Goal: Check status: Check status

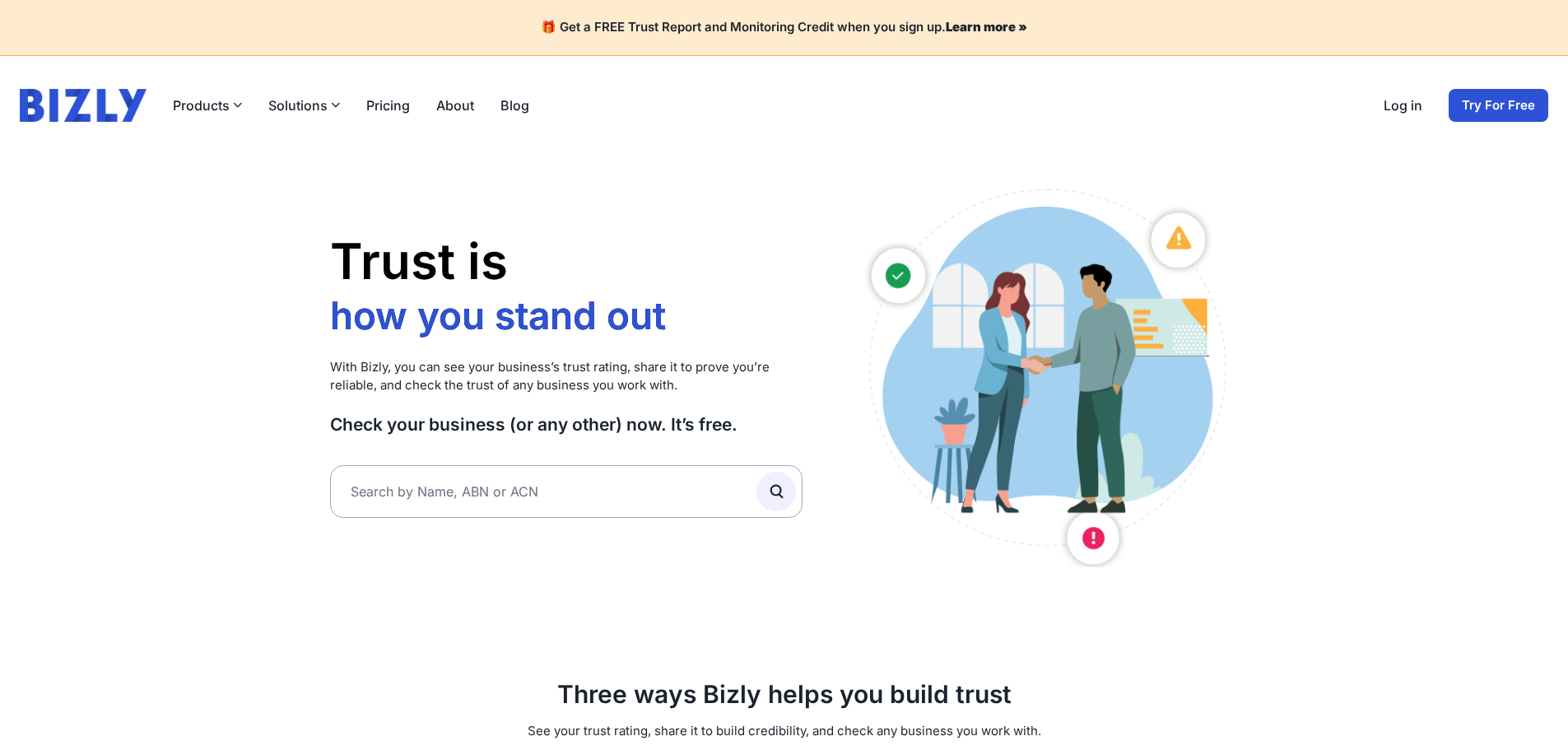
click at [1409, 109] on link "Log in" at bounding box center [1403, 105] width 39 height 19
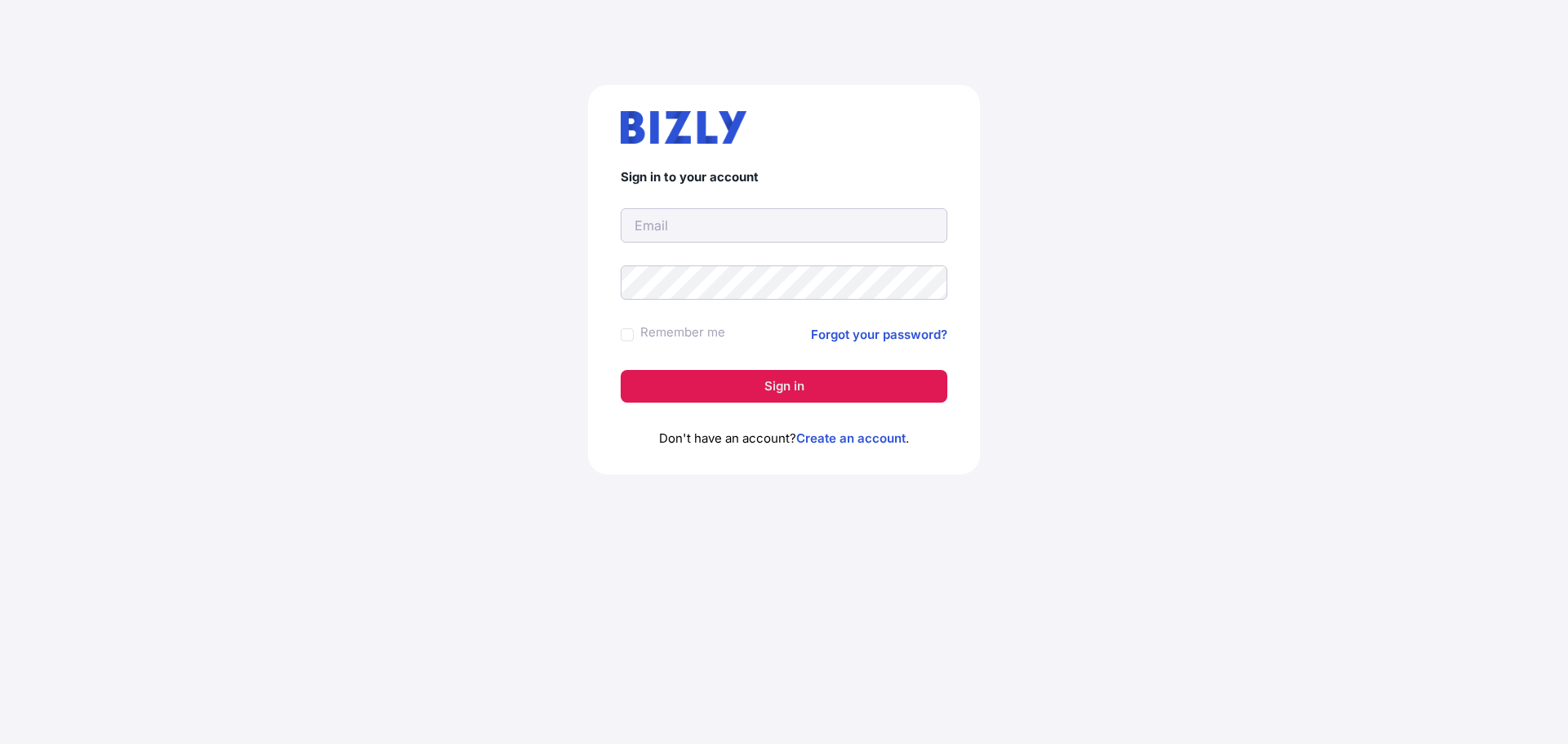
type input "vngoon89@gmail.com"
click at [799, 388] on button "Sign in" at bounding box center [784, 387] width 327 height 33
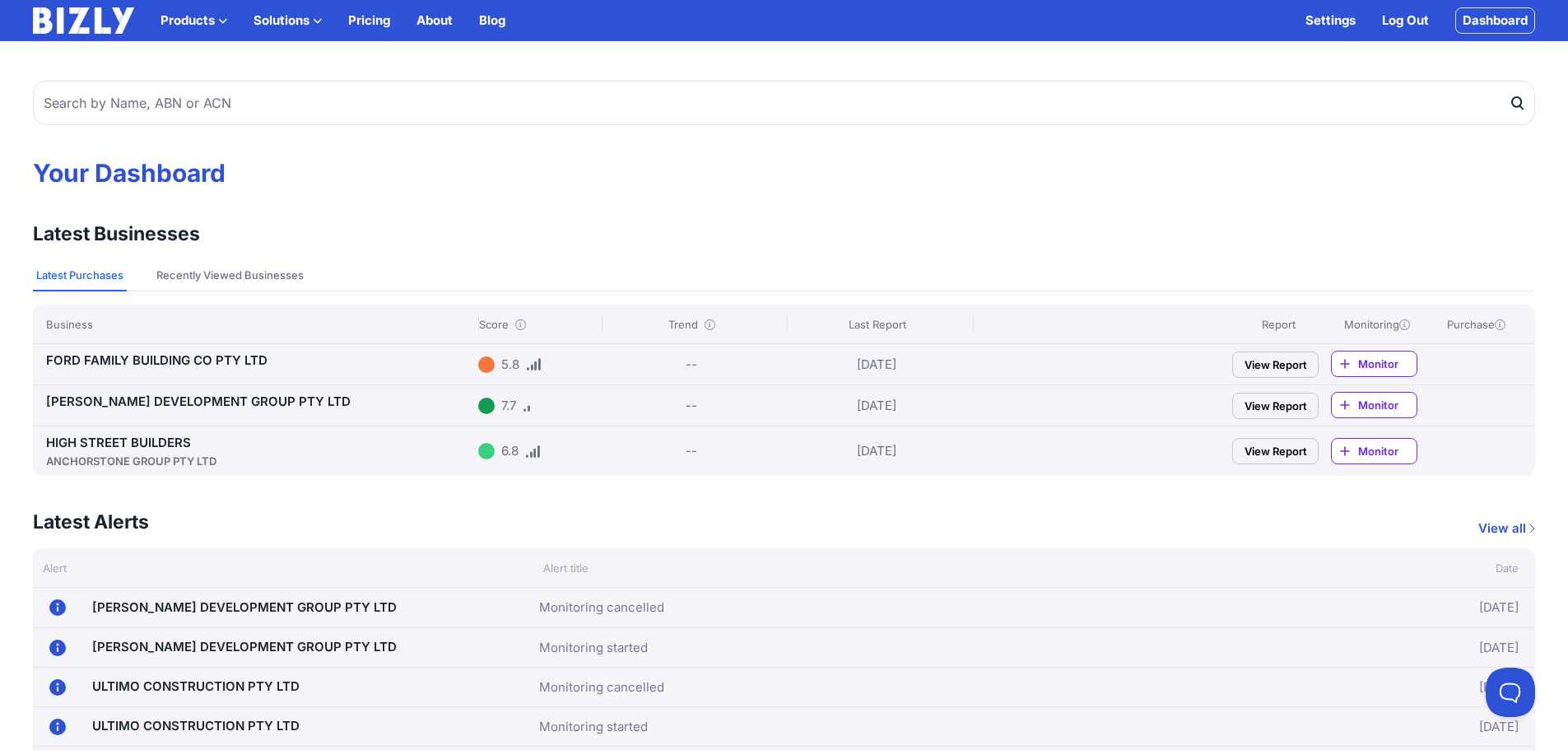
click at [167, 456] on div "ANCHORSTONE GROUP PTY LTD" at bounding box center [259, 461] width 426 height 17
click at [229, 397] on link "[PERSON_NAME] DEVELOPMENT GROUP PTY LTD" at bounding box center [198, 401] width 305 height 16
click at [175, 354] on link "FORD FAMILY BUILDING CO PTY LTD" at bounding box center [156, 360] width 221 height 16
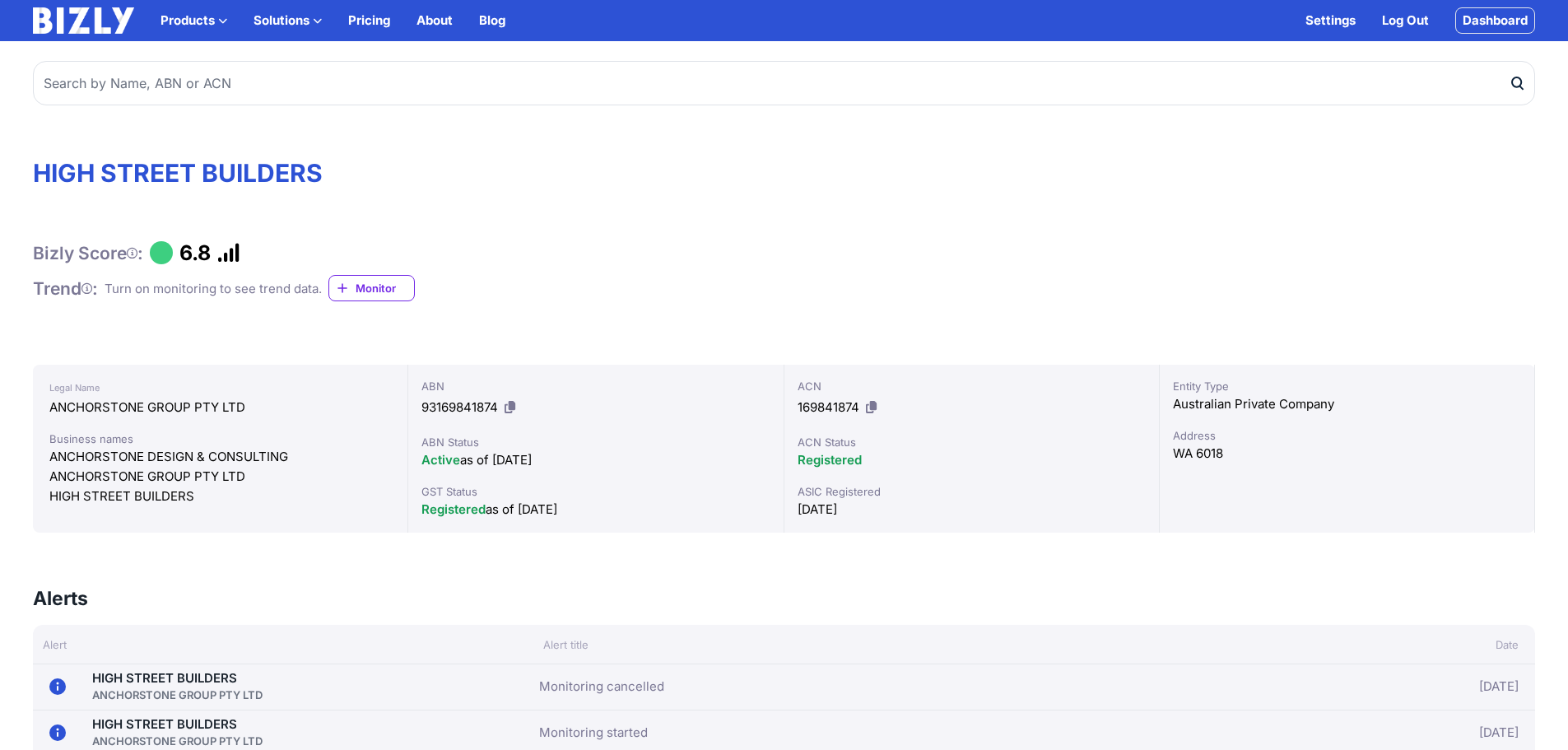
click at [368, 285] on span "Monitor" at bounding box center [384, 288] width 58 height 17
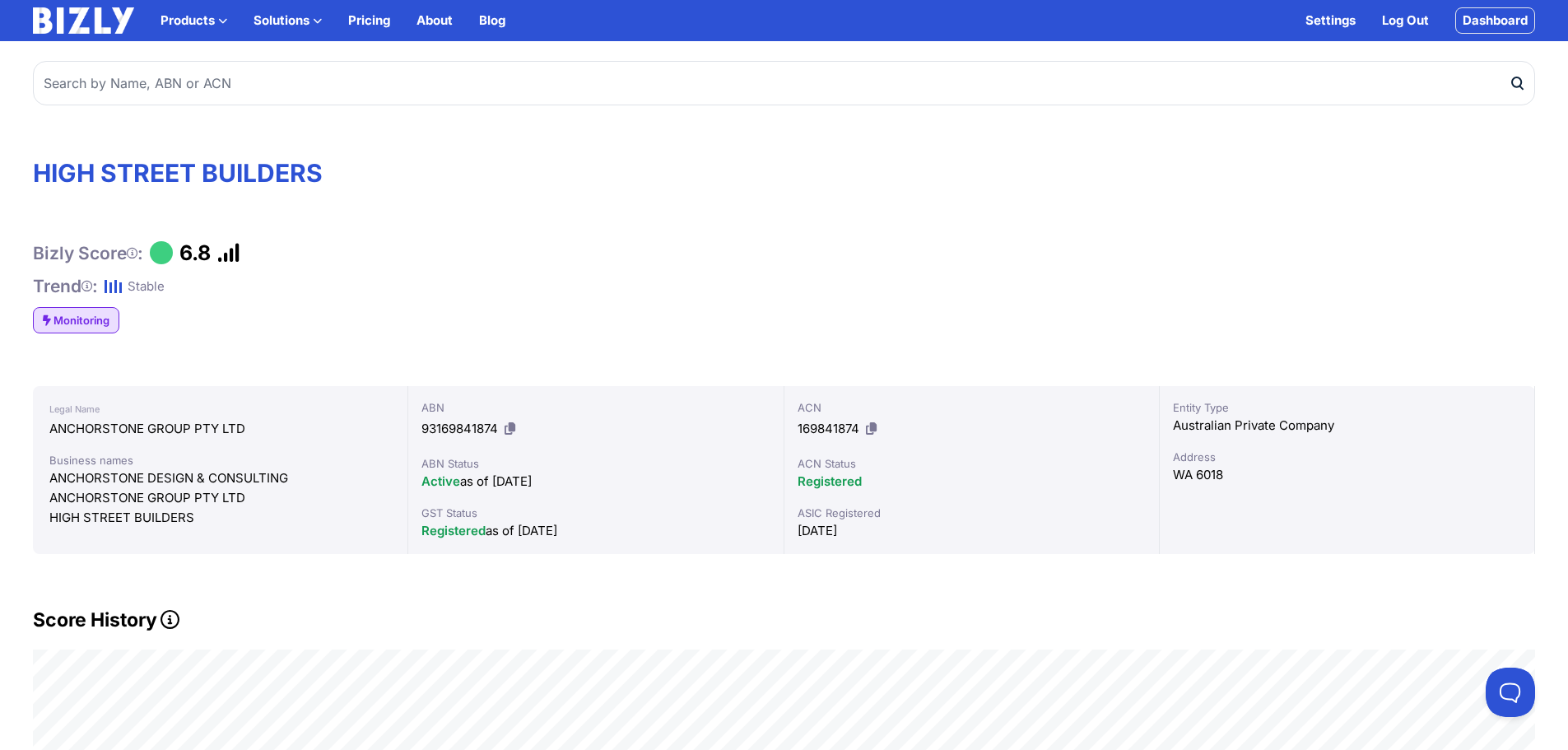
click at [90, 316] on span "Monitoring" at bounding box center [81, 320] width 56 height 17
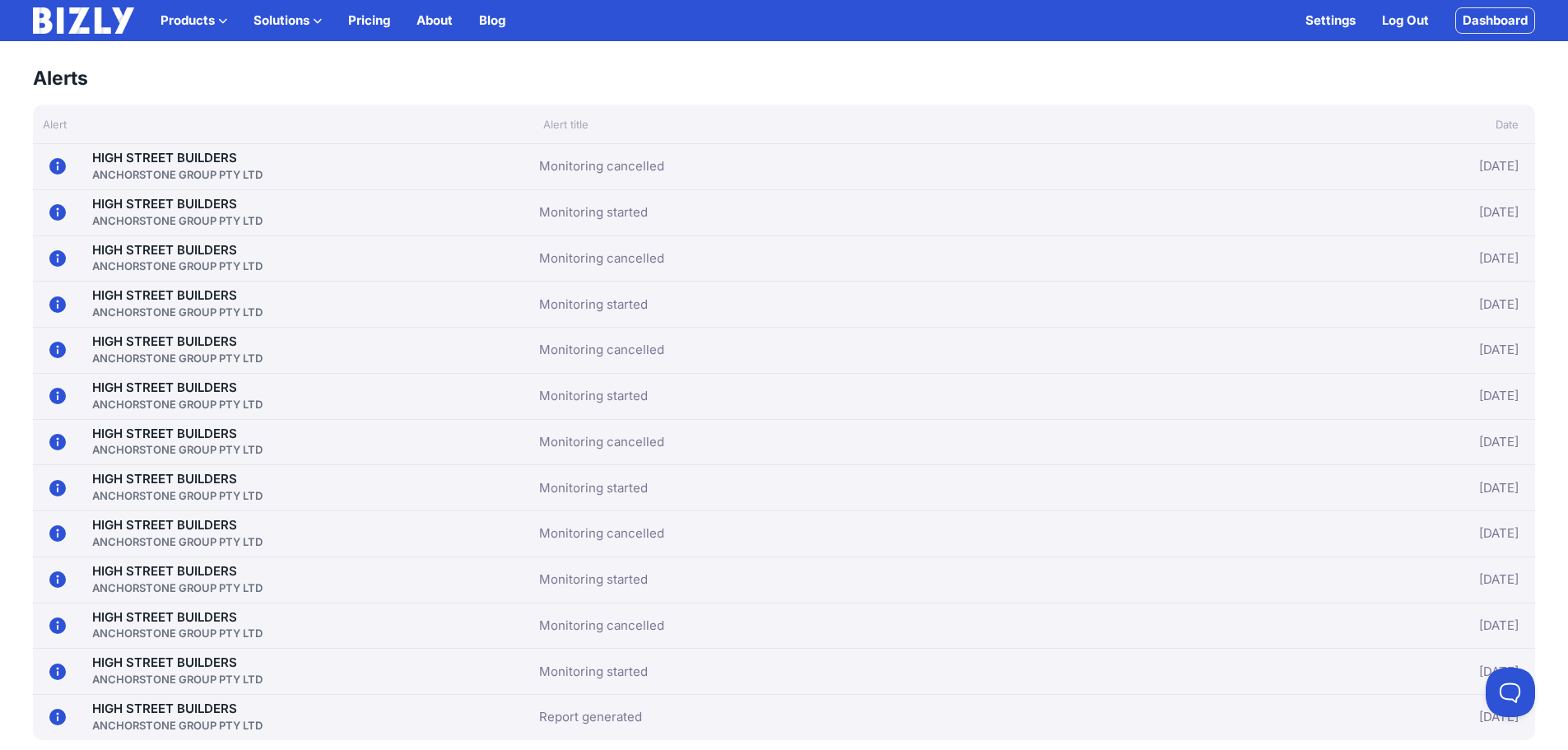
scroll to position [1318, 0]
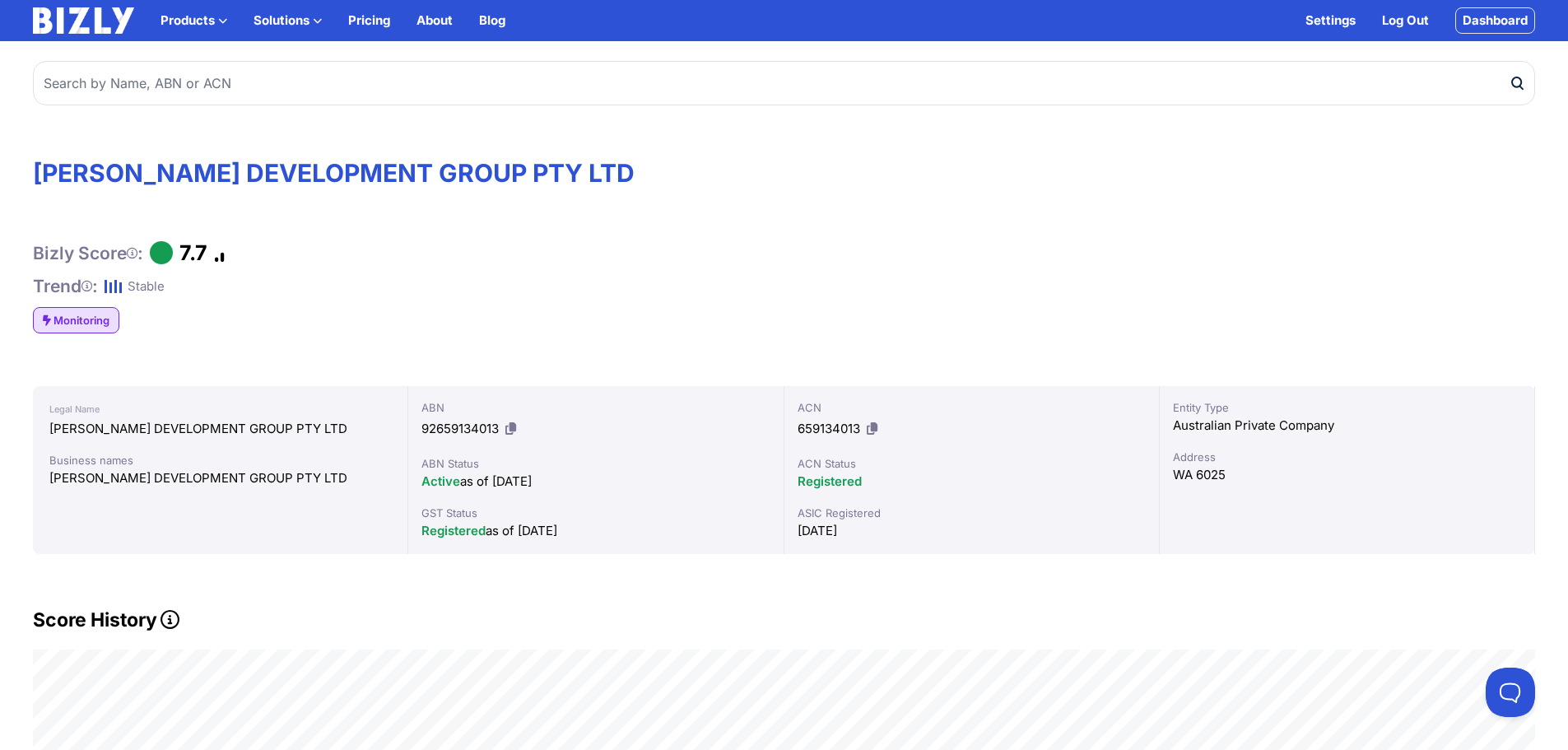
click at [109, 313] on span "Monitoring" at bounding box center [81, 320] width 56 height 17
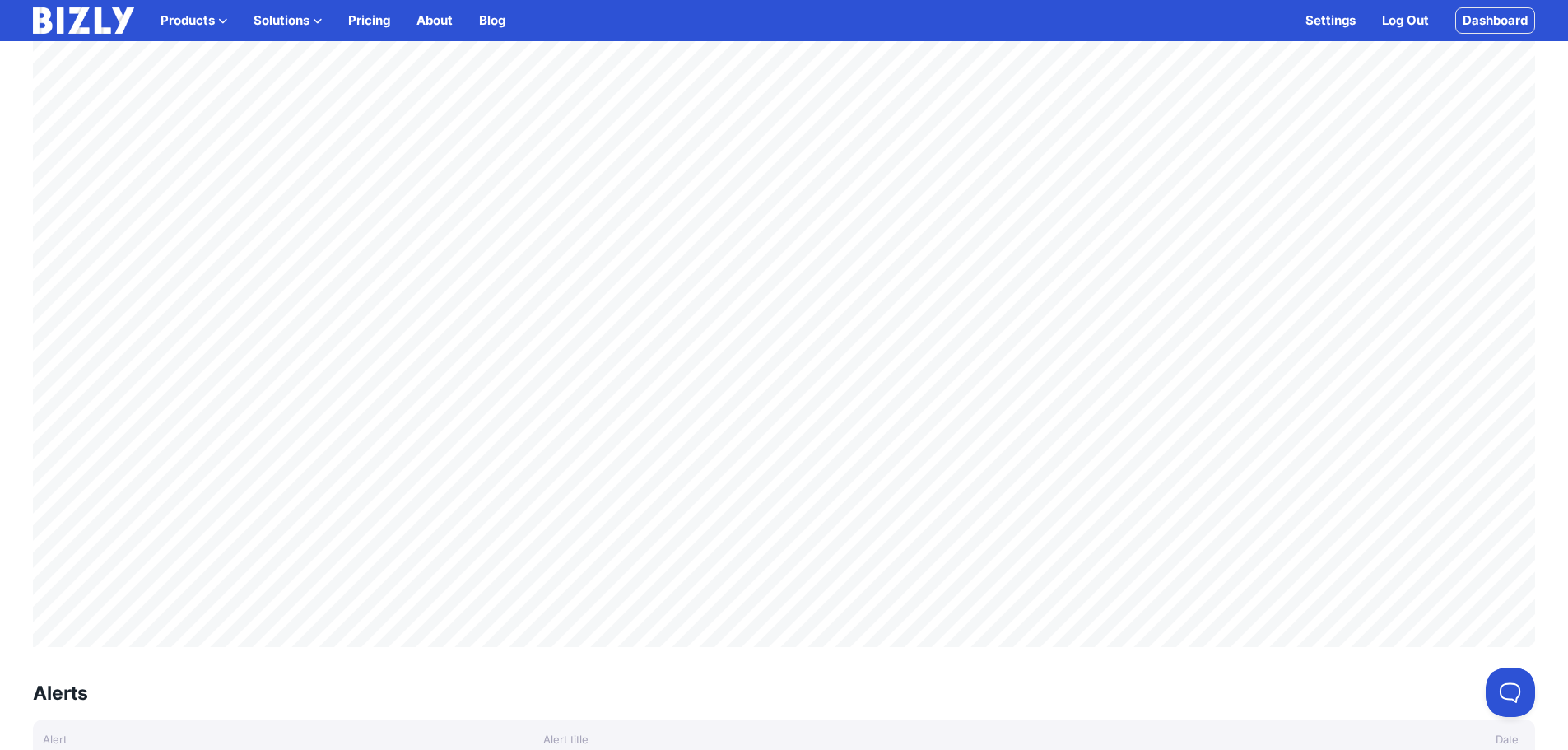
scroll to position [906, 0]
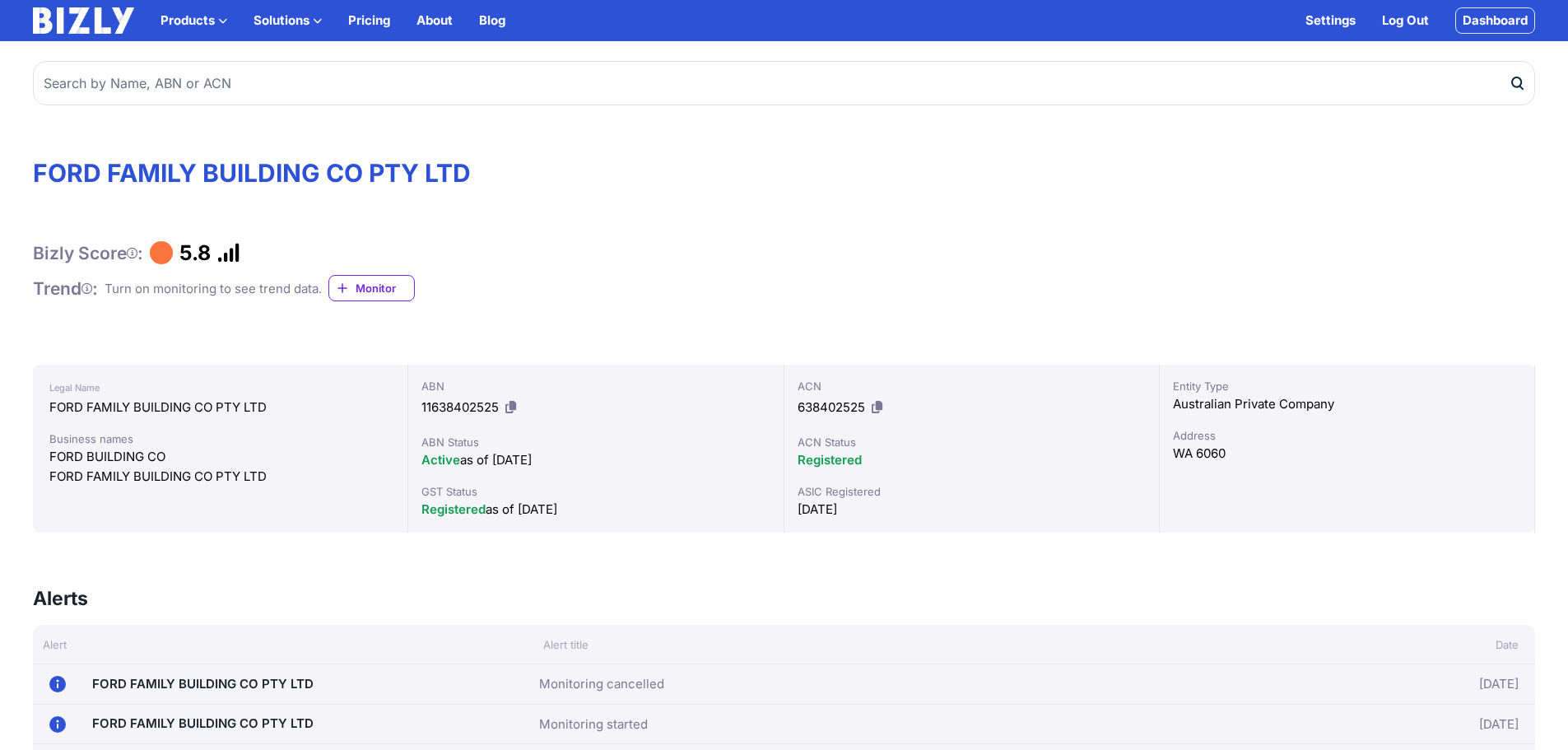
click at [404, 294] on span "Monitor" at bounding box center [384, 288] width 58 height 17
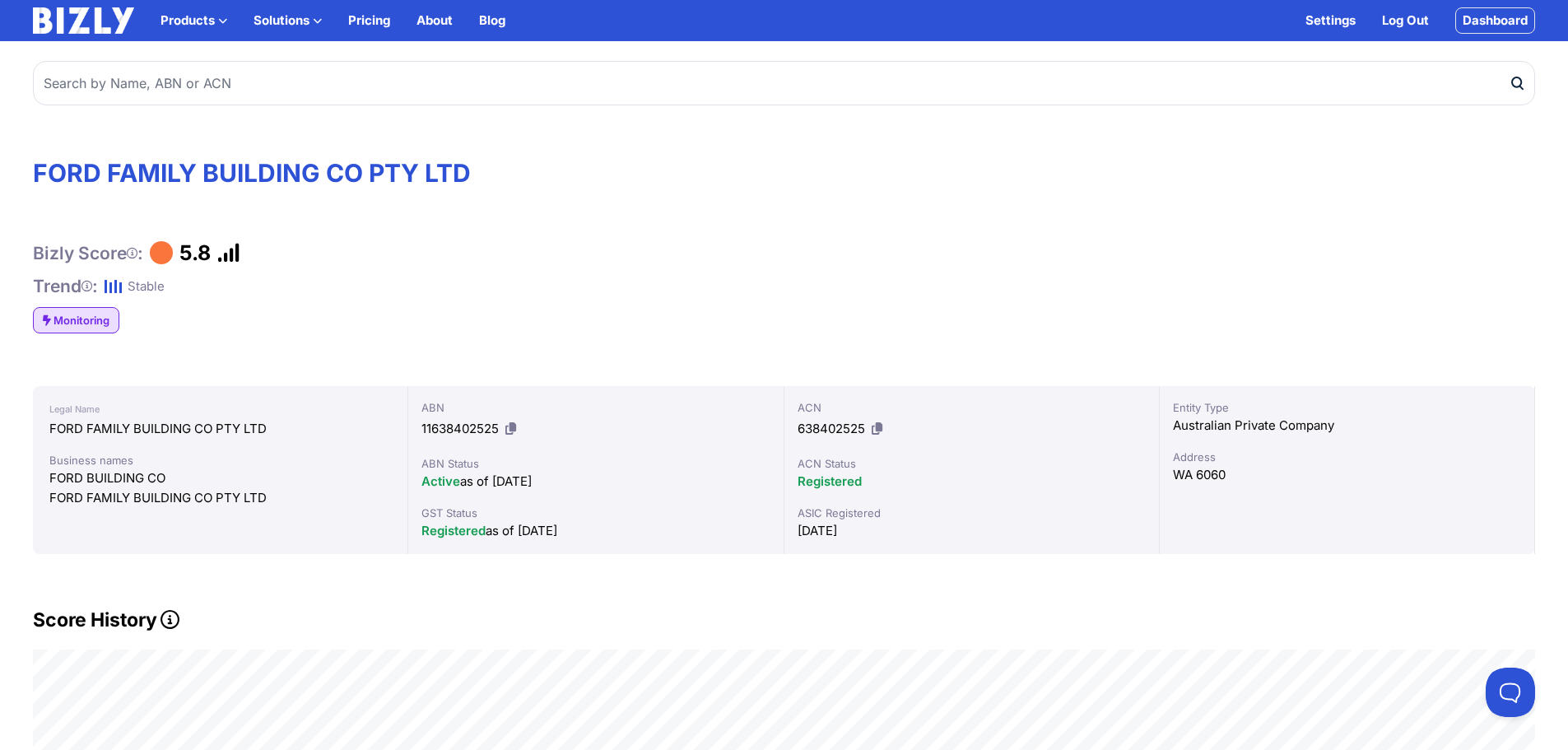
click at [101, 320] on span "Monitoring" at bounding box center [81, 320] width 56 height 17
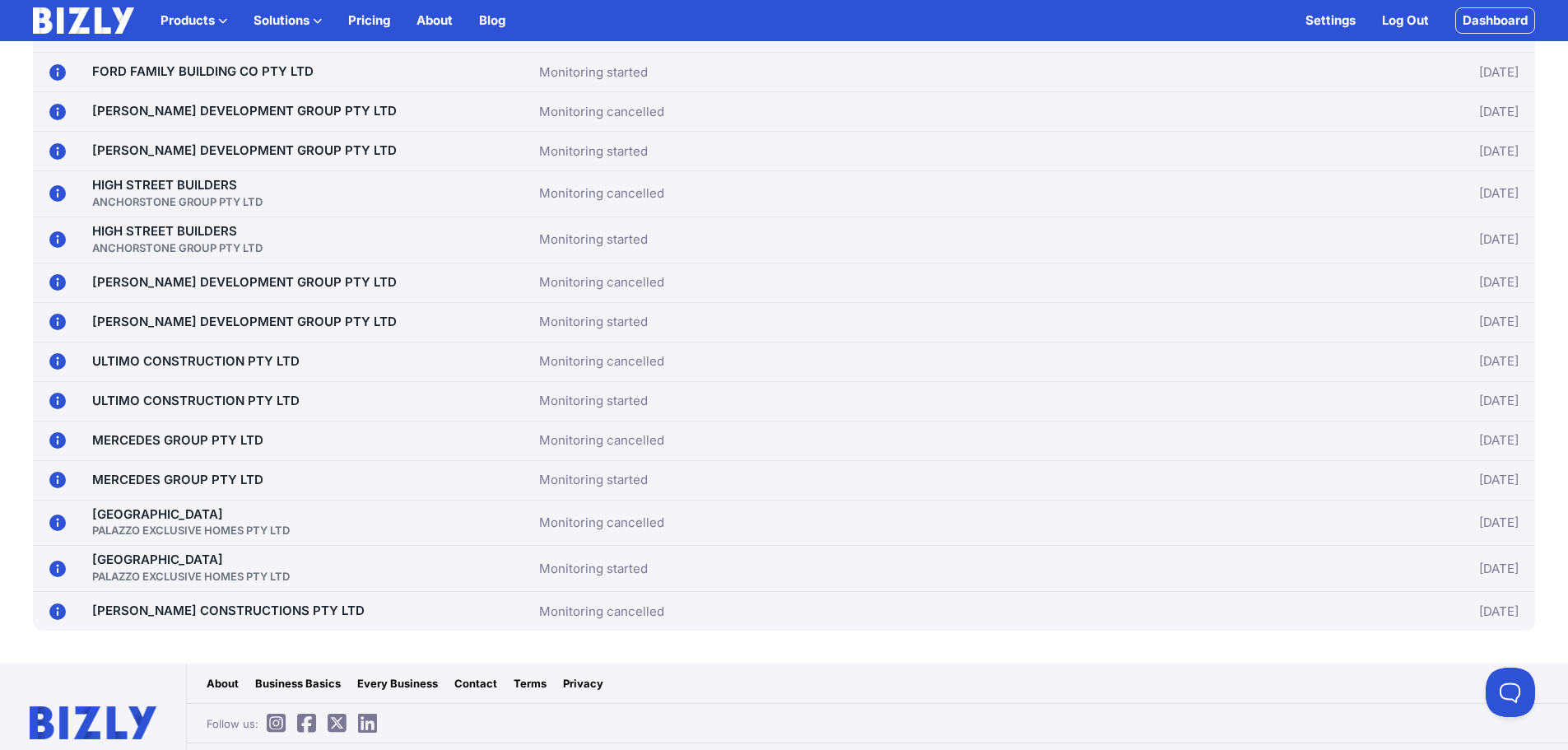
scroll to position [577, 0]
click at [223, 399] on link "ULTIMO CONSTRUCTION PTY LTD" at bounding box center [196, 399] width 207 height 16
click at [175, 516] on link "PALAZZO HOMES PALAZZO EXCLUSIVE HOMES PTY LTD" at bounding box center [191, 522] width 197 height 33
click at [283, 614] on link "ADLER CONSTRUCTIONS PTY LTD" at bounding box center [229, 609] width 272 height 16
click at [209, 602] on link "ADLER CONSTRUCTIONS PTY LTD" at bounding box center [229, 609] width 272 height 16
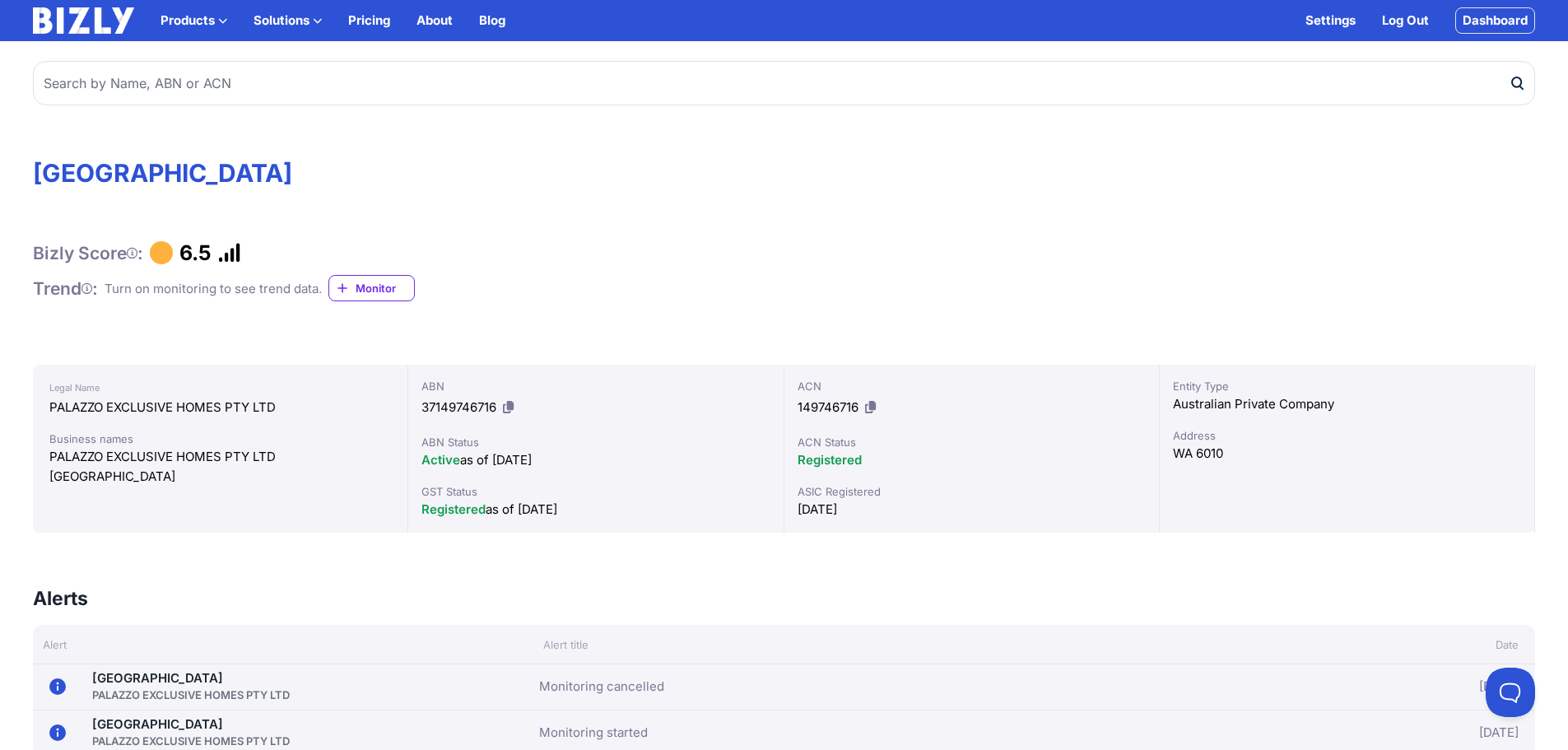
click at [406, 292] on span "Monitor" at bounding box center [384, 288] width 58 height 17
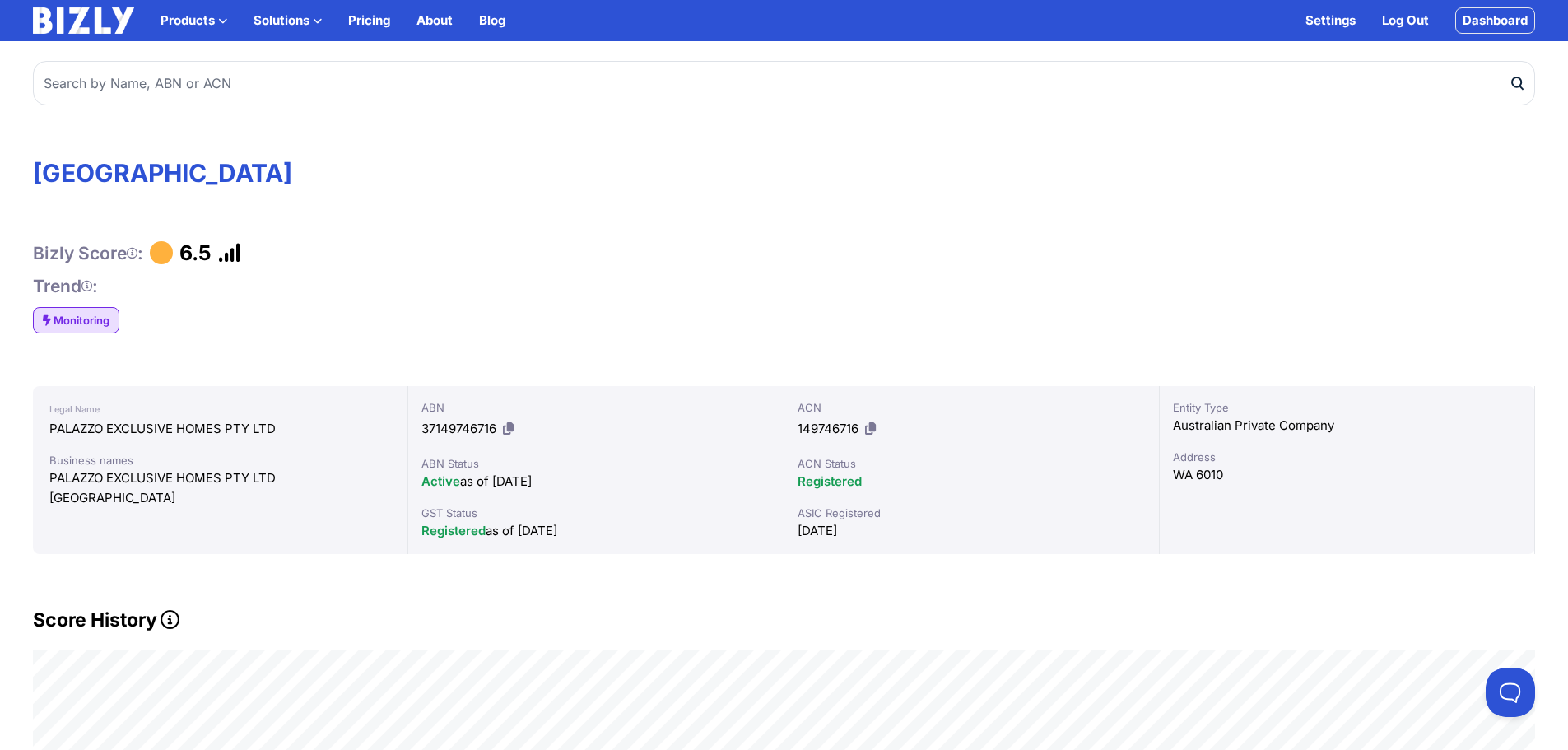
click at [74, 309] on link "Monitoring" at bounding box center [76, 320] width 86 height 26
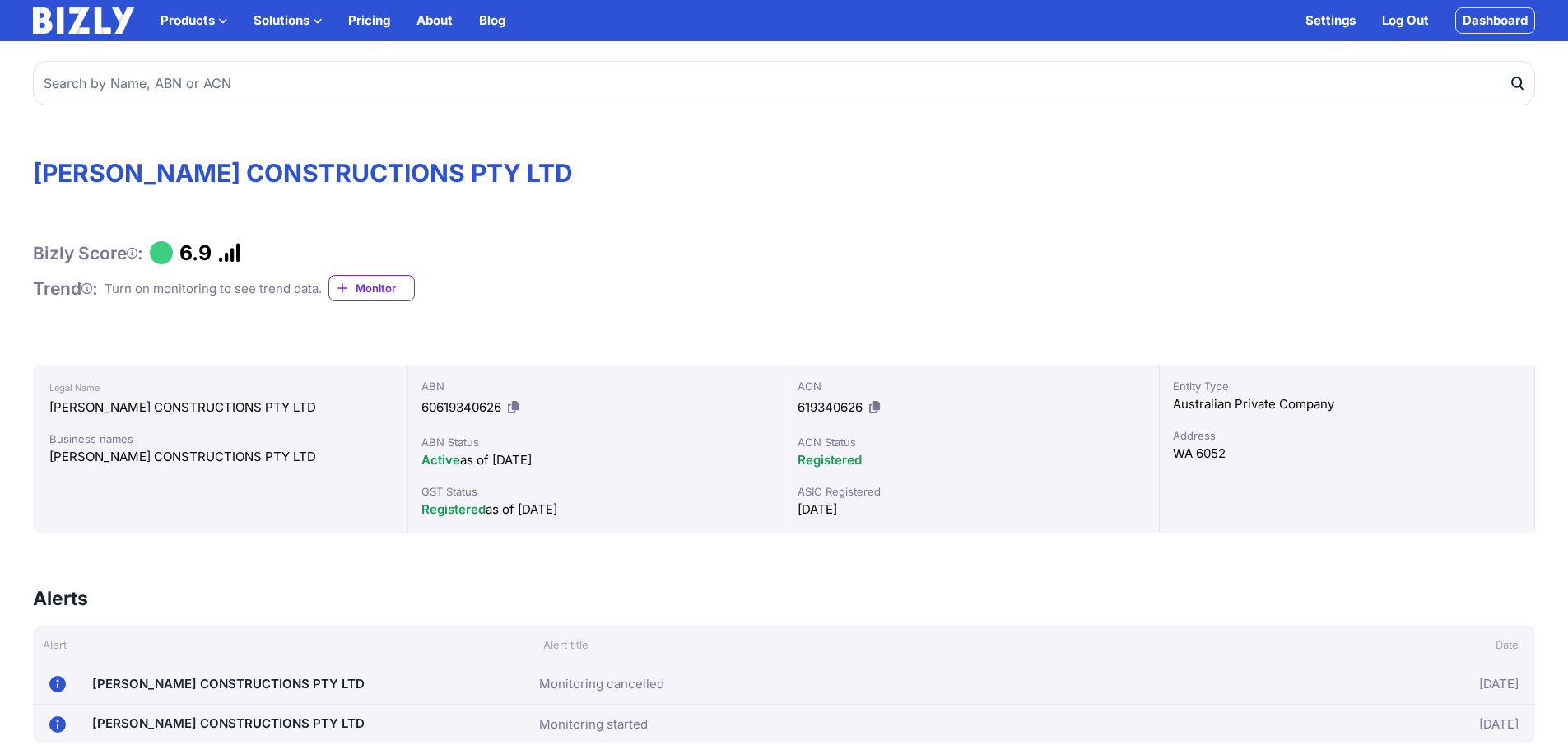
click at [398, 282] on span "Monitor" at bounding box center [384, 288] width 58 height 17
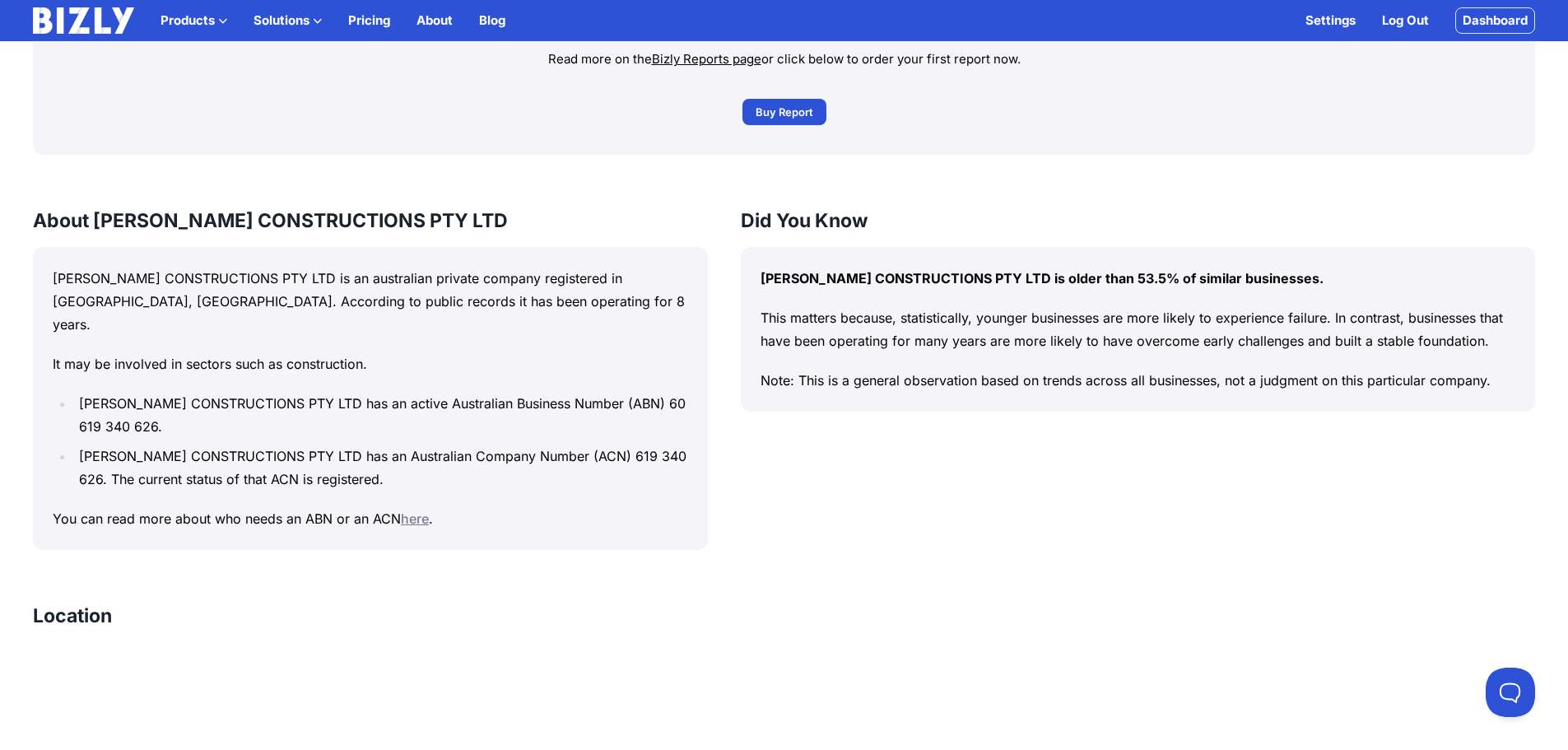
scroll to position [1400, 0]
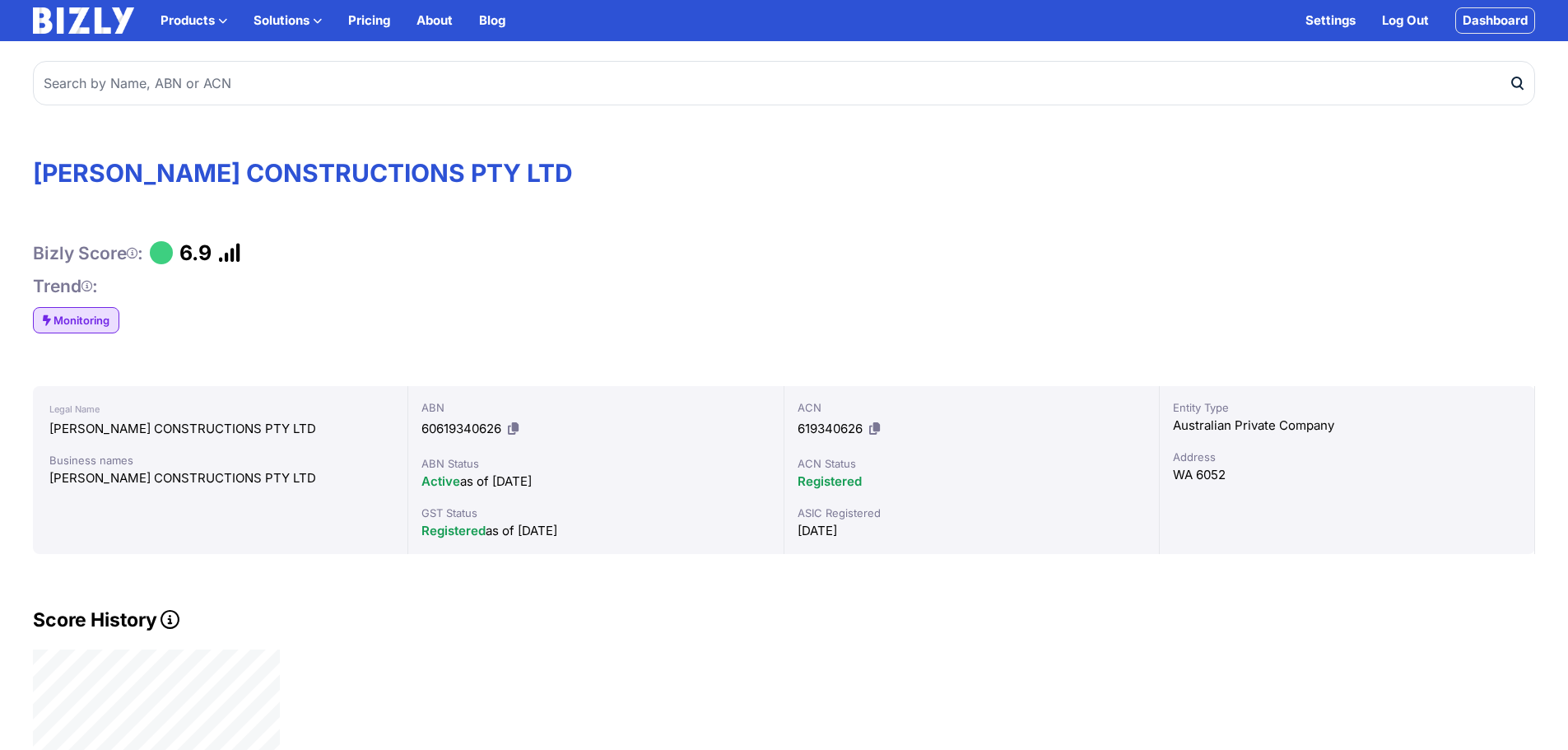
click at [90, 322] on span "Monitoring" at bounding box center [81, 320] width 56 height 17
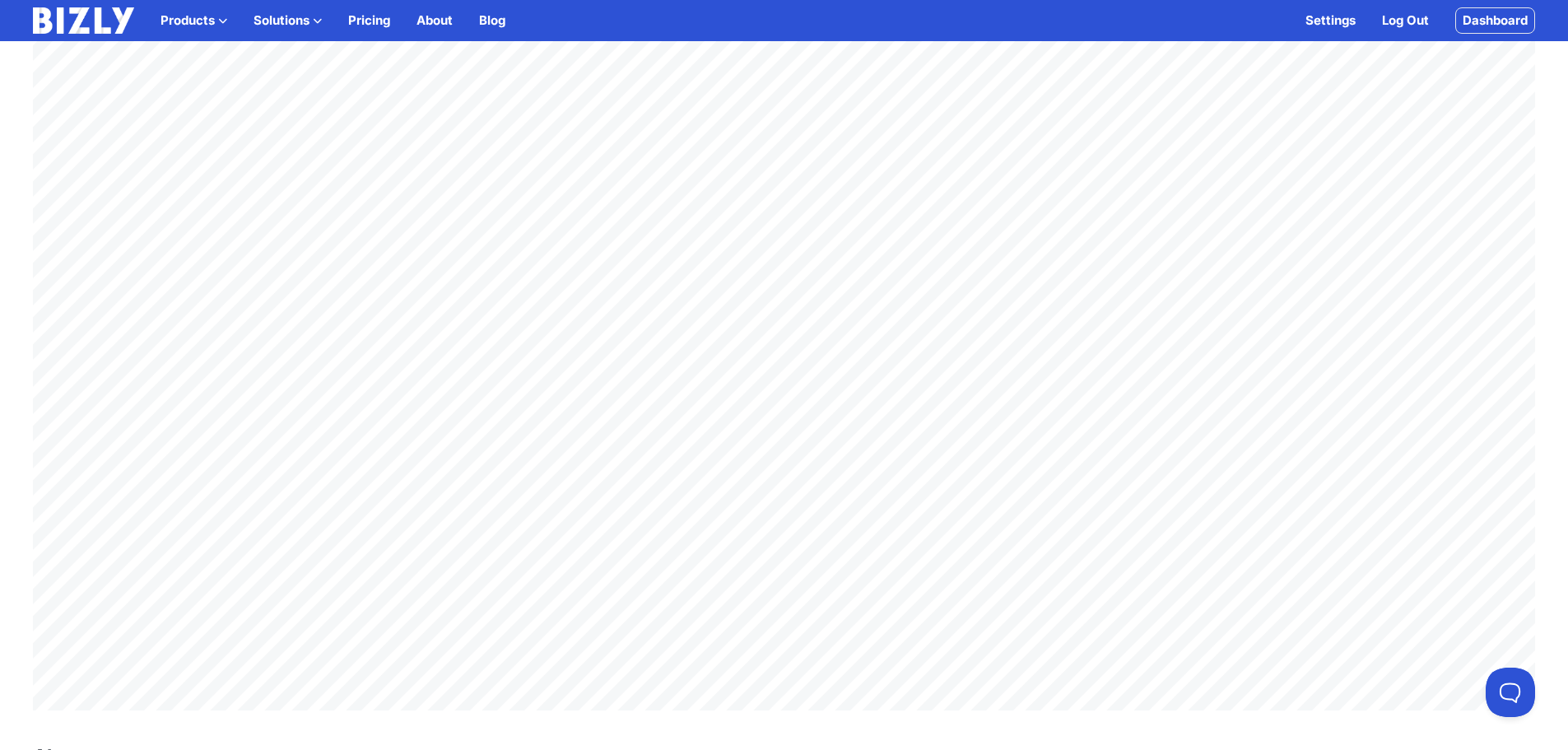
scroll to position [1235, 0]
